Goal: Obtain resource: Obtain resource

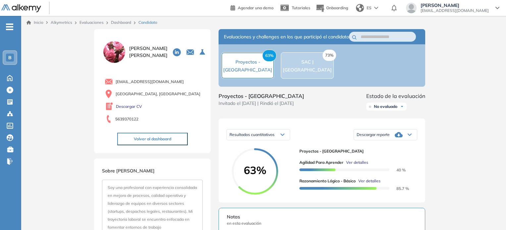
click at [410, 136] on icon at bounding box center [410, 134] width 4 height 3
click at [383, 160] on li "Descargar informe resumido" at bounding box center [381, 157] width 49 height 7
click at [123, 22] on link "Dashboard" at bounding box center [121, 22] width 20 height 5
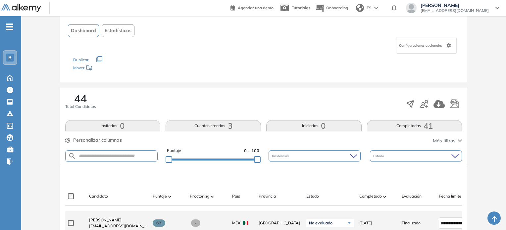
scroll to position [35, 0]
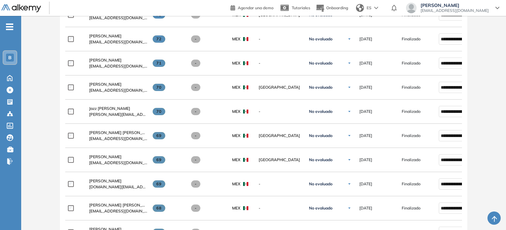
scroll to position [608, 0]
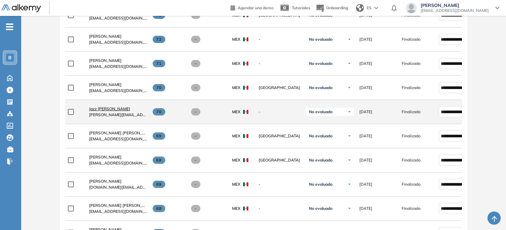
click at [105, 110] on span "Jazz Olimpia Valdez" at bounding box center [109, 108] width 41 height 5
